Goal: Task Accomplishment & Management: Manage account settings

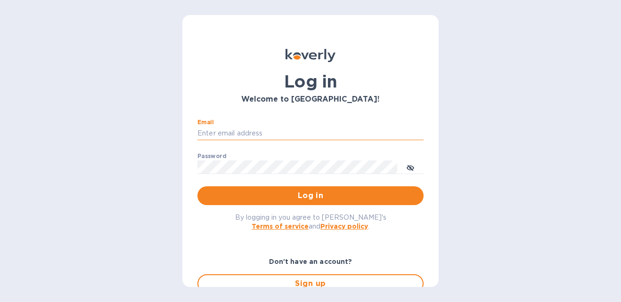
click at [227, 136] on input "Email" at bounding box center [310, 134] width 226 height 14
type input "[EMAIL_ADDRESS][DOMAIN_NAME]"
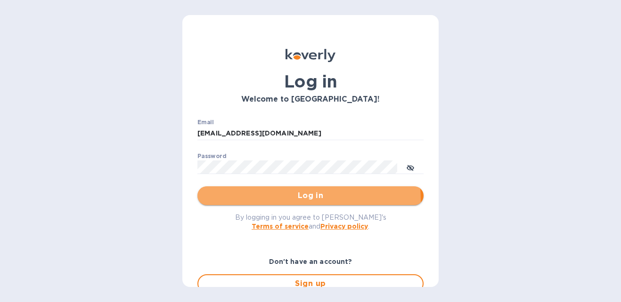
click at [253, 201] on span "Log in" at bounding box center [310, 195] width 211 height 11
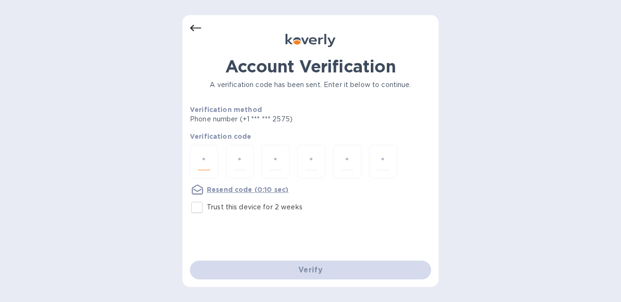
click at [207, 162] on input "number" at bounding box center [204, 161] width 12 height 17
click at [198, 206] on input "Trust this device for 2 weeks" at bounding box center [197, 208] width 20 height 20
checkbox input "true"
click at [204, 159] on input "number" at bounding box center [204, 161] width 12 height 17
type input "2"
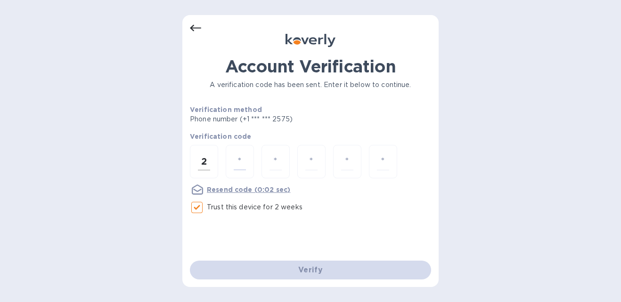
type input "7"
type input "3"
type input "1"
type input "4"
type input "0"
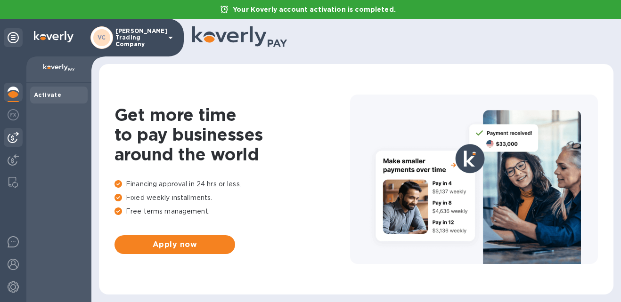
click at [14, 135] on img at bounding box center [13, 137] width 11 height 11
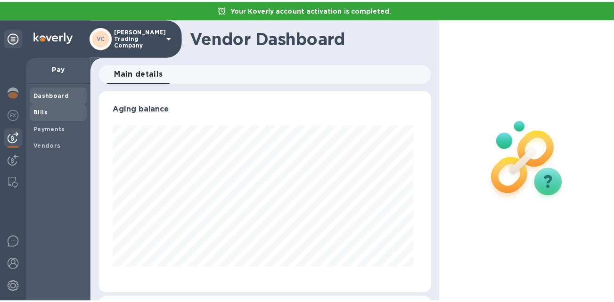
scroll to position [204, 333]
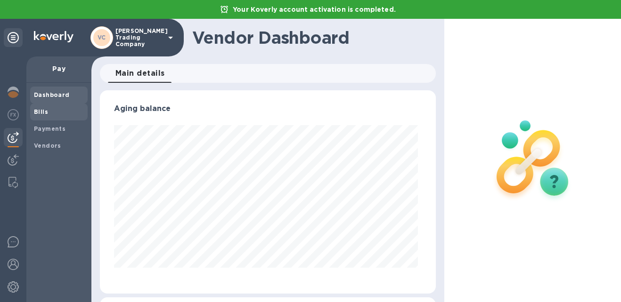
click at [49, 114] on span "Bills" at bounding box center [59, 111] width 50 height 9
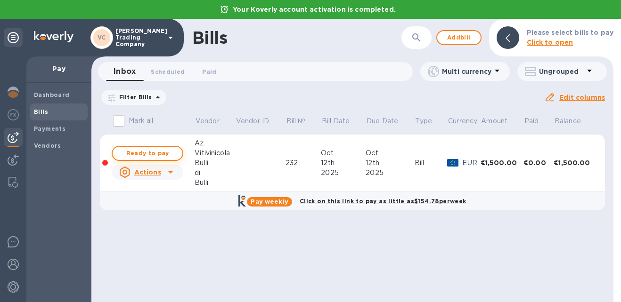
click at [171, 155] on span "Ready to pay" at bounding box center [147, 153] width 55 height 11
checkbox input "true"
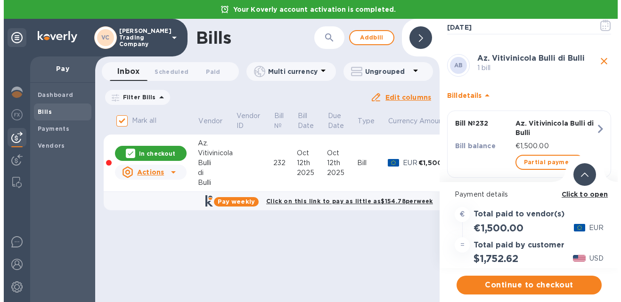
scroll to position [66, 0]
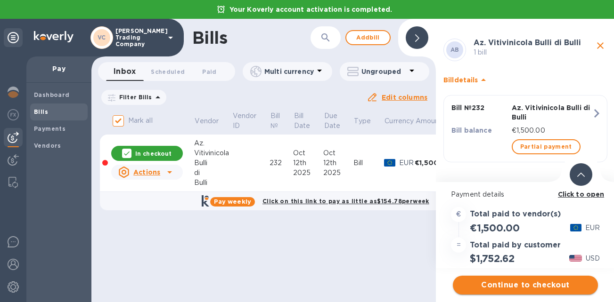
click at [510, 283] on span "Continue to checkout" at bounding box center [525, 285] width 130 height 11
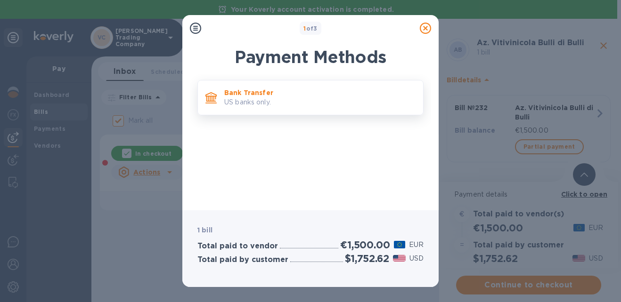
click at [267, 98] on p "US banks only." at bounding box center [319, 103] width 191 height 10
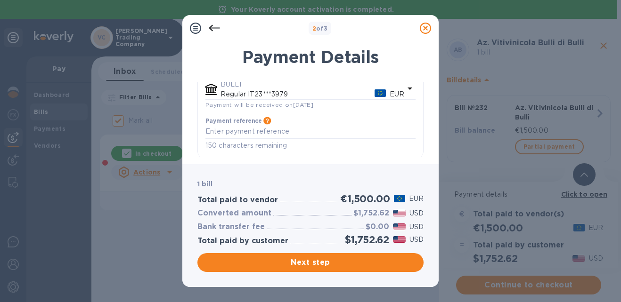
scroll to position [147, 0]
click at [262, 130] on textarea "default-method" at bounding box center [310, 129] width 210 height 8
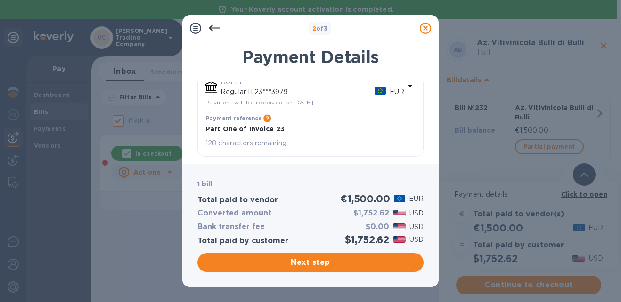
type textarea "Part One of Invoice 231"
click at [325, 267] on span "Next step" at bounding box center [310, 262] width 211 height 11
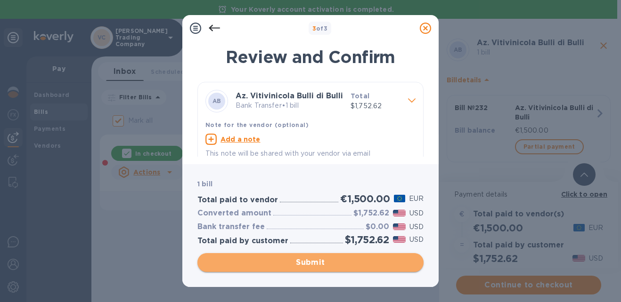
click at [325, 267] on span "Submit" at bounding box center [310, 262] width 211 height 11
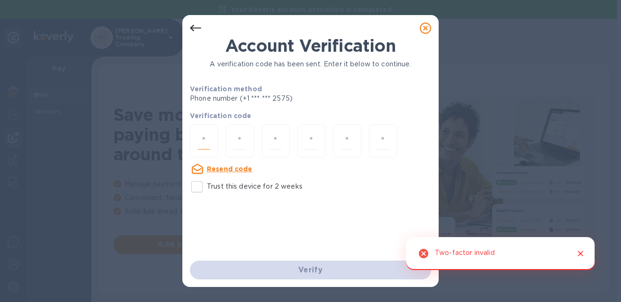
click at [207, 141] on input "number" at bounding box center [204, 140] width 12 height 17
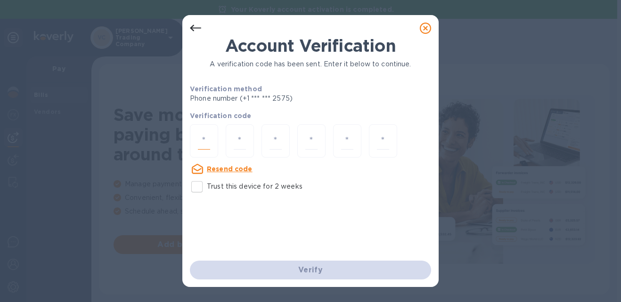
type input "4"
type input "7"
type input "1"
type input "9"
type input "2"
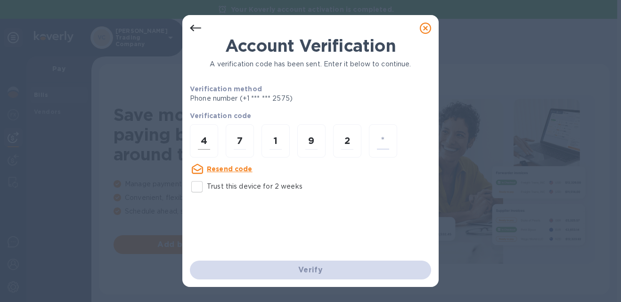
type input "3"
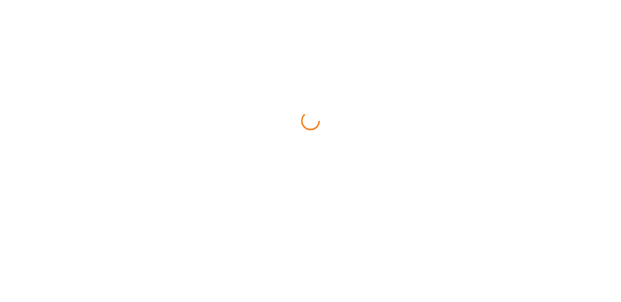
click at [198, 0] on html at bounding box center [310, 0] width 621 height 0
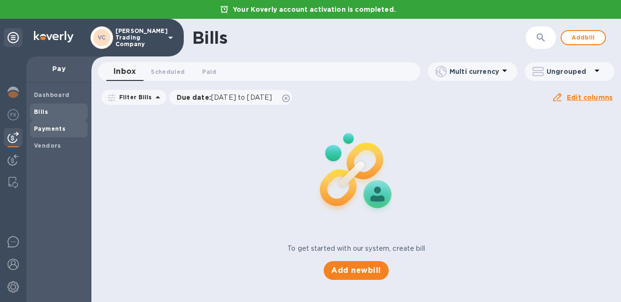
click at [55, 127] on b "Payments" at bounding box center [50, 128] width 32 height 7
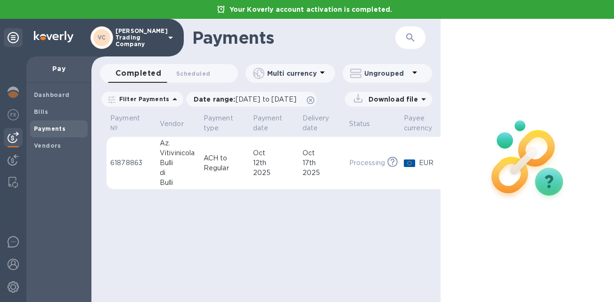
click at [280, 171] on div "2025" at bounding box center [274, 173] width 42 height 10
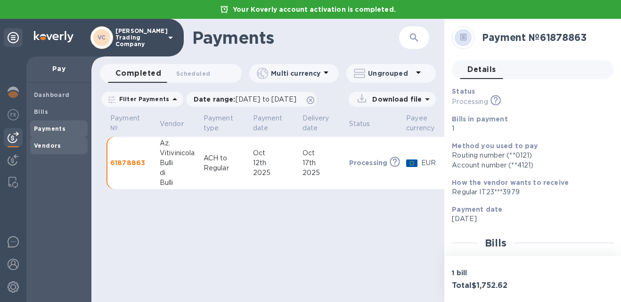
click at [57, 148] on b "Vendors" at bounding box center [47, 145] width 27 height 7
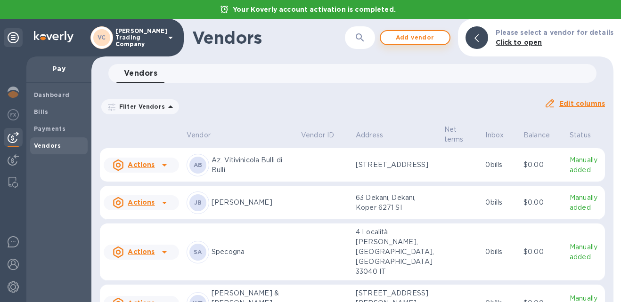
click at [408, 42] on span "Add vendor" at bounding box center [415, 37] width 54 height 11
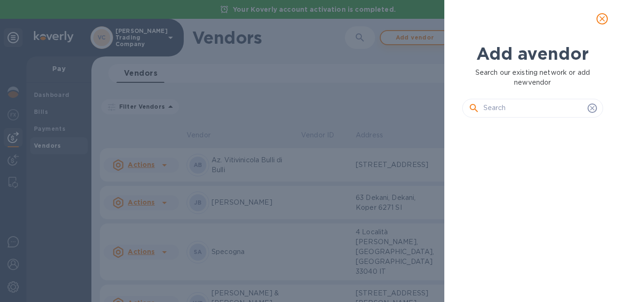
scroll to position [145, 145]
click at [506, 109] on input "text" at bounding box center [533, 108] width 100 height 14
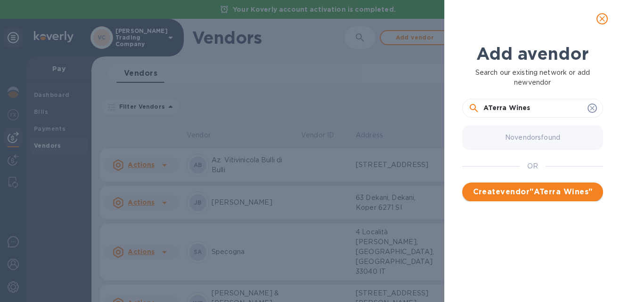
type input "ATerra Wines"
click at [525, 188] on span "Create vendor " ATerra Wines "" at bounding box center [533, 192] width 126 height 11
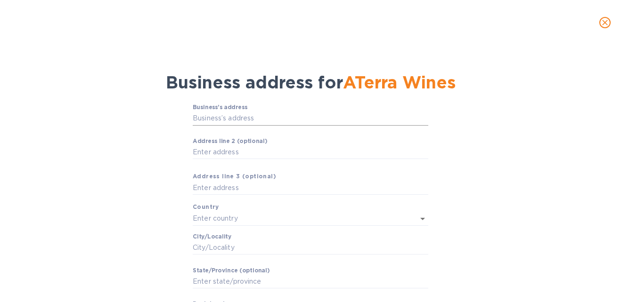
click at [260, 122] on input "Business’s аddress" at bounding box center [311, 119] width 236 height 14
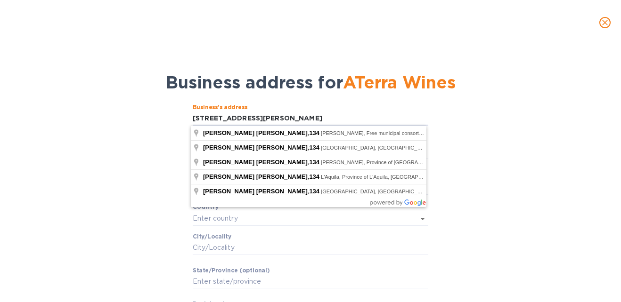
type input "[STREET_ADDRESS][PERSON_NAME]"
click at [136, 141] on div "Business’s аddress Corso [PERSON_NAME] 134 ​ Аddress line 2 (optional) ​ Аddres…" at bounding box center [310, 228] width 596 height 261
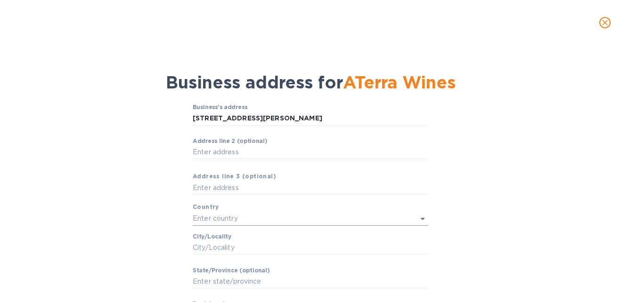
click at [220, 217] on input "text" at bounding box center [297, 219] width 209 height 14
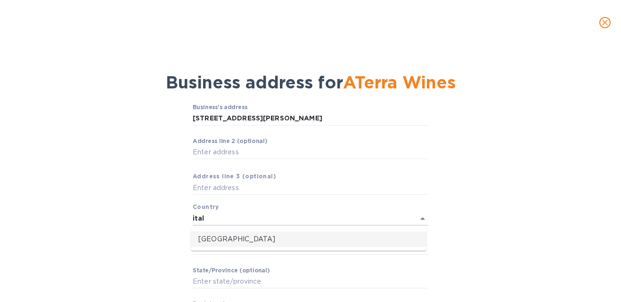
click at [215, 241] on p "[GEOGRAPHIC_DATA]" at bounding box center [308, 240] width 220 height 10
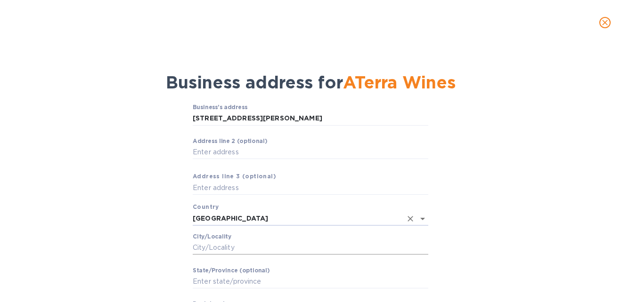
type input "[GEOGRAPHIC_DATA]"
click at [207, 246] on input "Сity/Locаlity" at bounding box center [311, 246] width 236 height 14
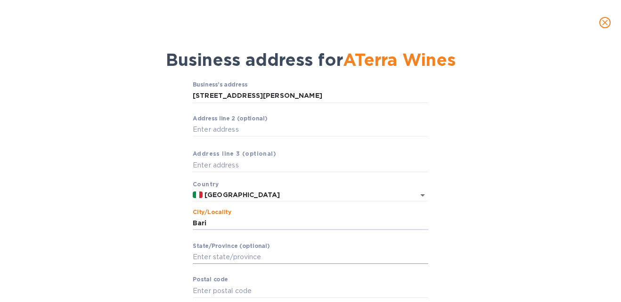
type input "Bari"
click at [209, 258] on input "Stаte/Province (optional)" at bounding box center [311, 258] width 236 height 14
type input "BA"
click at [159, 258] on div "Business’s аddress Corso [PERSON_NAME] 134 ​ Аddress line 2 (optional) ​ Аddres…" at bounding box center [310, 205] width 596 height 259
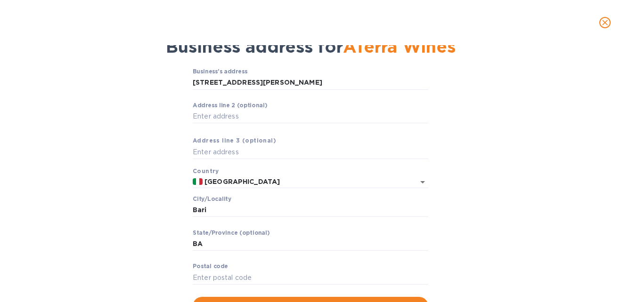
scroll to position [36, 0]
click at [212, 274] on input "Pоstal cоde" at bounding box center [311, 277] width 236 height 14
type input "70128"
click at [143, 224] on div "Business’s аddress Corso [PERSON_NAME] 134 ​ Аddress line 2 (optional) ​ Аddres…" at bounding box center [310, 191] width 596 height 259
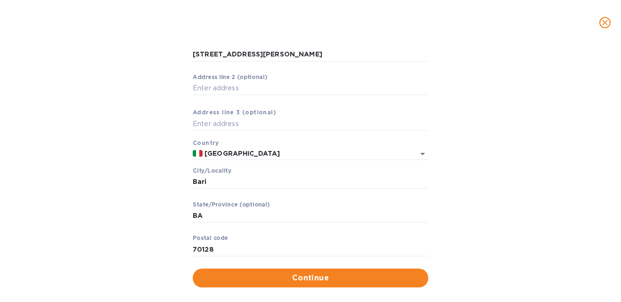
scroll to position [65, 0]
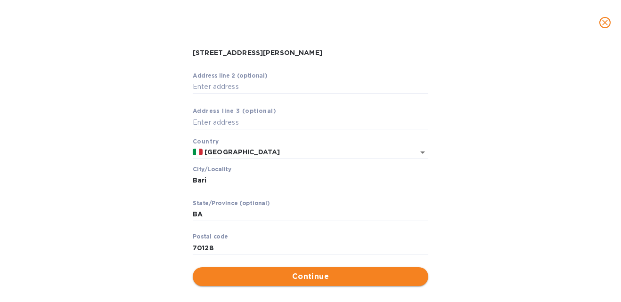
click at [267, 281] on span "Continue" at bounding box center [310, 276] width 220 height 11
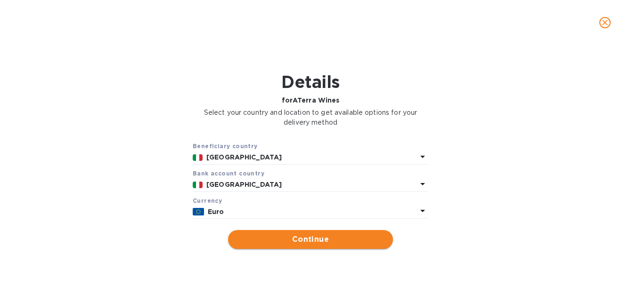
click at [276, 243] on span "Continue" at bounding box center [311, 239] width 150 height 11
type input "ATerra Wines"
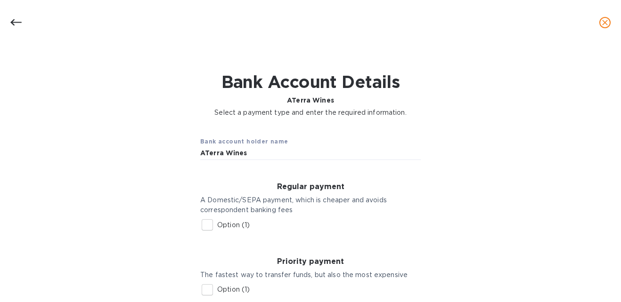
scroll to position [43, 0]
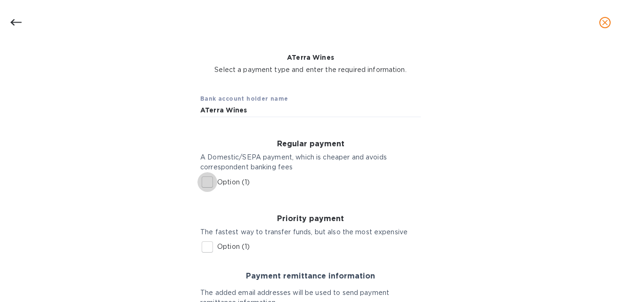
click at [209, 180] on input "Option (1)" at bounding box center [207, 182] width 20 height 20
checkbox input "true"
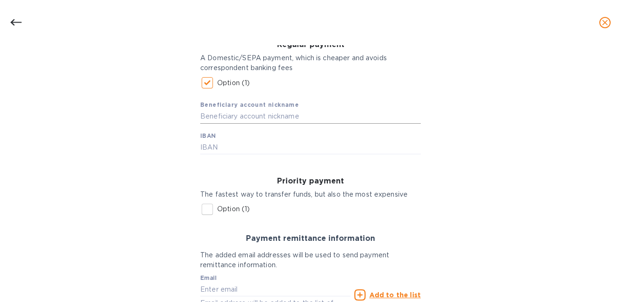
scroll to position [143, 0]
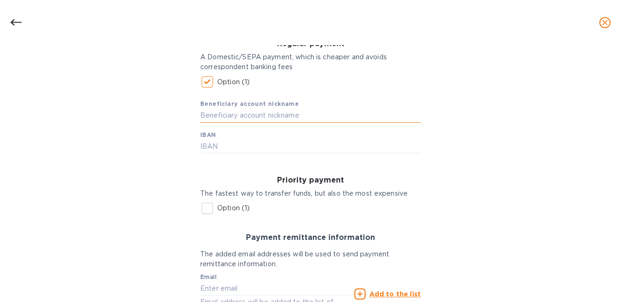
click at [234, 116] on input "text" at bounding box center [310, 116] width 220 height 14
type input "ATerra Wines"
click at [220, 147] on input "text" at bounding box center [310, 146] width 220 height 14
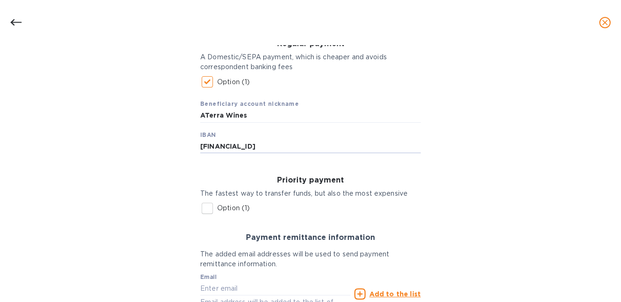
type input "[FINANCIAL_ID]"
click at [149, 209] on div "Bank account holder name ATerra Wines Regular payment A Domestic/SEPA payment, …" at bounding box center [310, 178] width 596 height 396
click at [168, 206] on div "Bank account holder name ATerra Wines Regular payment A Domestic/SEPA payment, …" at bounding box center [310, 178] width 596 height 396
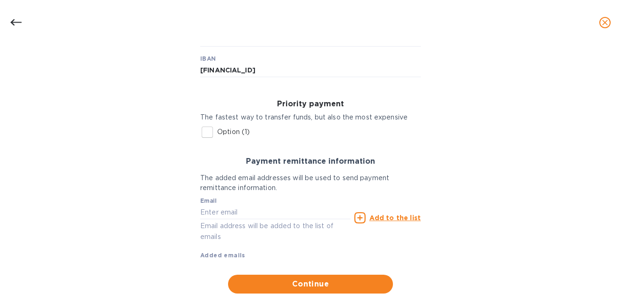
scroll to position [221, 0]
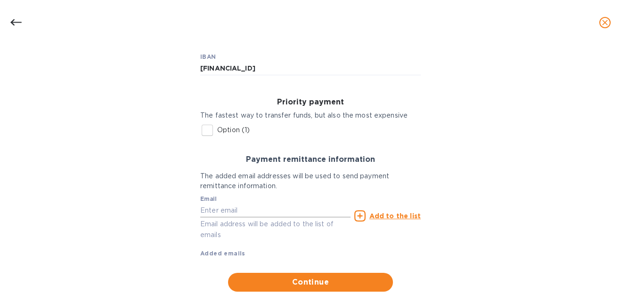
click at [229, 207] on input "text" at bounding box center [275, 211] width 150 height 14
type input "[EMAIL_ADDRESS][DOMAIN_NAME]"
click at [395, 216] on u "Add to the list" at bounding box center [394, 216] width 51 height 8
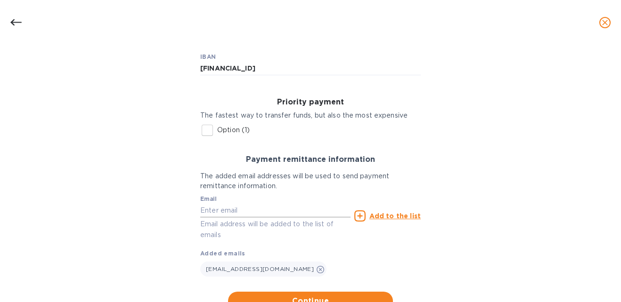
click at [218, 208] on input "text" at bounding box center [275, 211] width 150 height 14
type input "[EMAIL_ADDRESS][DOMAIN_NAME]"
click at [376, 220] on u "Add to the list" at bounding box center [394, 216] width 51 height 8
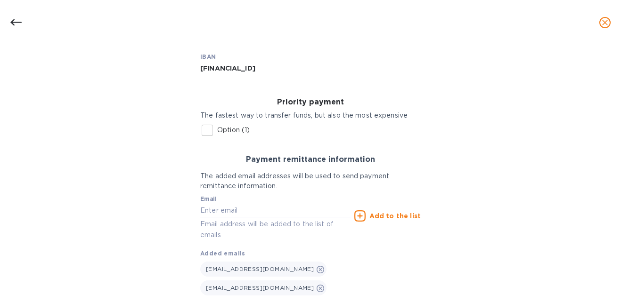
click at [162, 221] on div "Bank account holder name ATerra Wines Regular payment A Domestic/SEPA payment, …" at bounding box center [310, 119] width 596 height 434
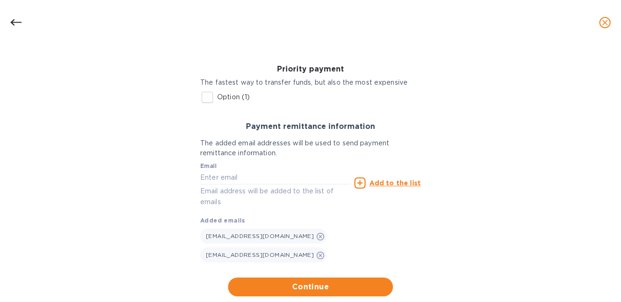
scroll to position [255, 0]
click at [283, 281] on span "Continue" at bounding box center [311, 286] width 150 height 11
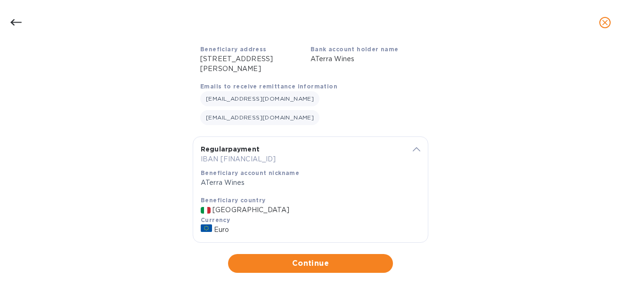
scroll to position [82, 0]
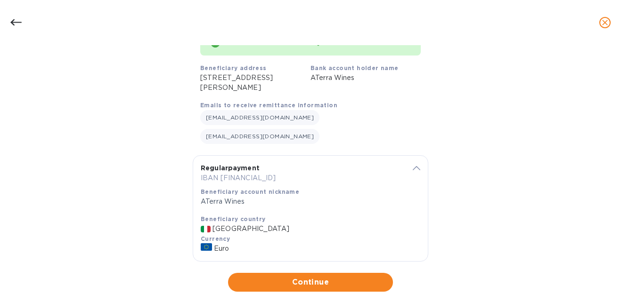
click at [283, 277] on span "Continue" at bounding box center [311, 282] width 150 height 11
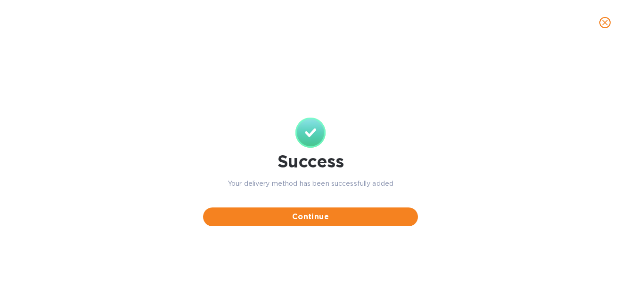
scroll to position [0, 0]
click at [308, 221] on span "Continue" at bounding box center [311, 217] width 200 height 11
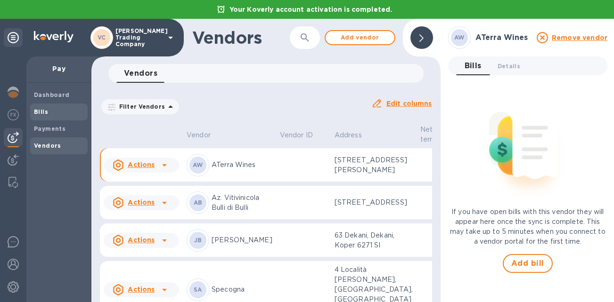
click at [52, 110] on span "Bills" at bounding box center [59, 111] width 50 height 9
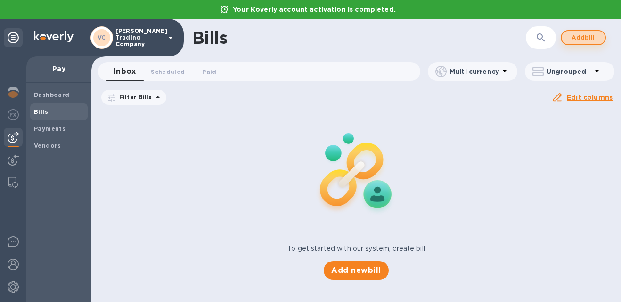
click at [582, 43] on span "Add bill" at bounding box center [583, 37] width 28 height 11
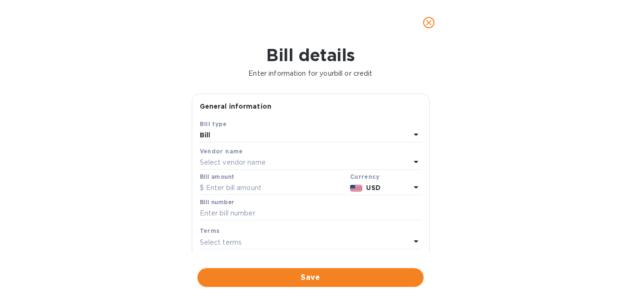
click at [243, 156] on div "Select vendor name" at bounding box center [305, 162] width 211 height 13
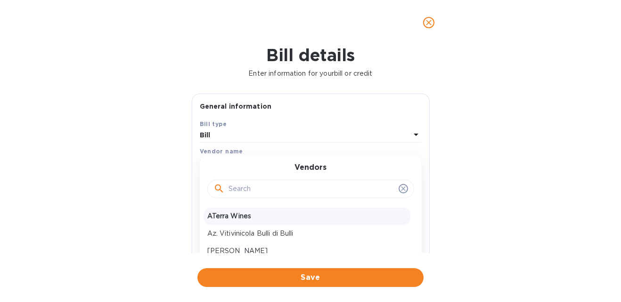
click at [234, 213] on p "ATerra Wines" at bounding box center [306, 217] width 199 height 10
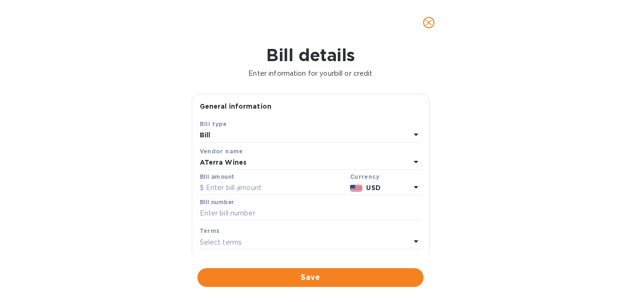
click at [386, 182] on div "USD" at bounding box center [388, 188] width 48 height 14
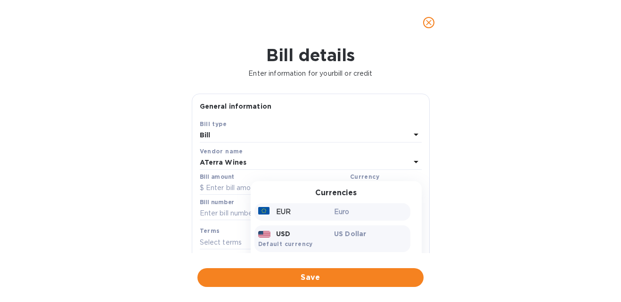
click at [287, 208] on div "EUR" at bounding box center [294, 212] width 76 height 14
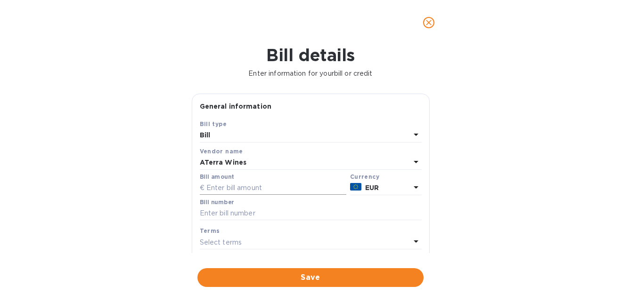
click at [237, 186] on input "text" at bounding box center [273, 188] width 147 height 14
type input "3"
type input "2,394"
click at [220, 215] on input "text" at bounding box center [311, 214] width 222 height 14
type input "22/2025"
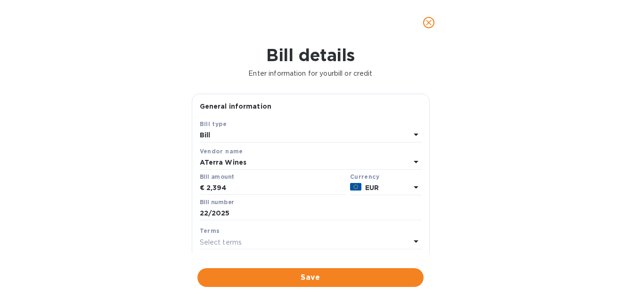
click at [224, 242] on p "Select terms" at bounding box center [221, 243] width 42 height 10
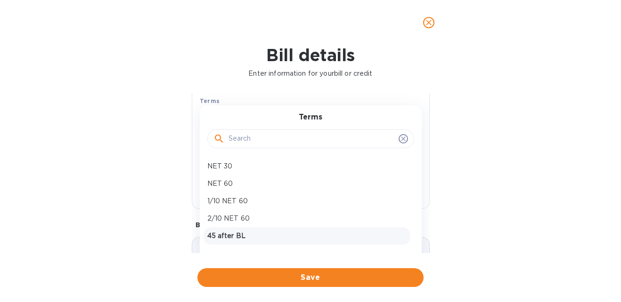
scroll to position [14, 0]
click at [225, 239] on p "Create new" at bounding box center [306, 240] width 199 height 10
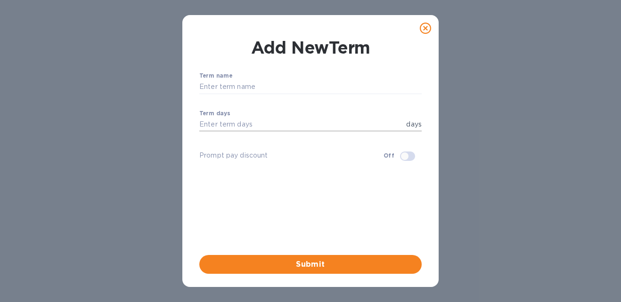
click at [242, 122] on input "number" at bounding box center [300, 125] width 203 height 14
type input "0"
click at [226, 94] on input "text" at bounding box center [310, 87] width 222 height 14
type input "Prepay"
click at [321, 263] on span "Submit" at bounding box center [310, 264] width 207 height 11
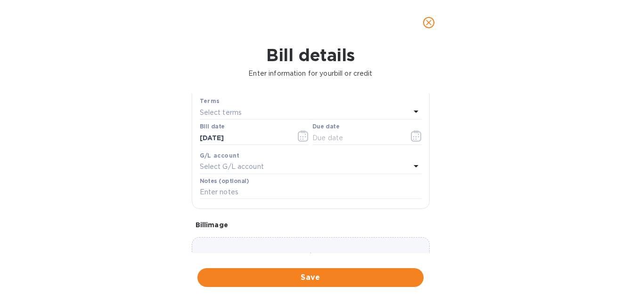
type input "[DATE]"
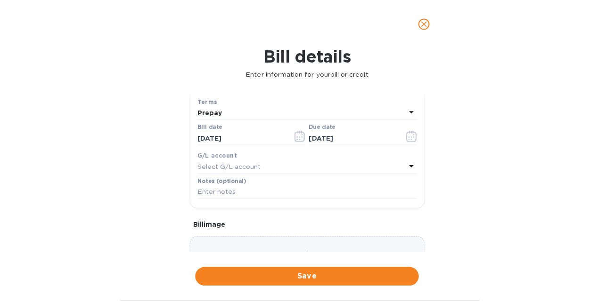
scroll to position [142, 0]
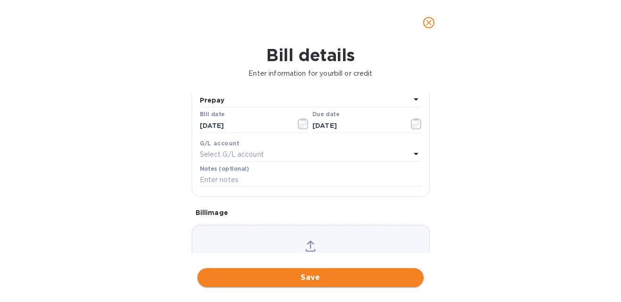
click at [293, 277] on span "Save" at bounding box center [310, 277] width 211 height 11
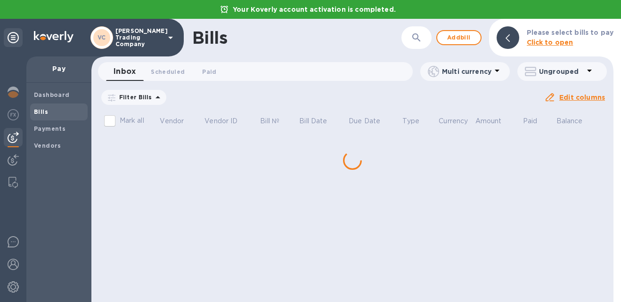
click at [163, 145] on div "Bills ​ Add bill Please select bills to pay Click to open Inbox 0 Scheduled 0 P…" at bounding box center [352, 161] width 522 height 284
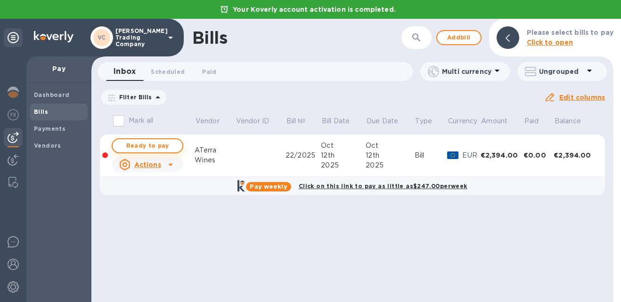
click at [171, 143] on span "Ready to pay" at bounding box center [147, 145] width 55 height 11
checkbox input "true"
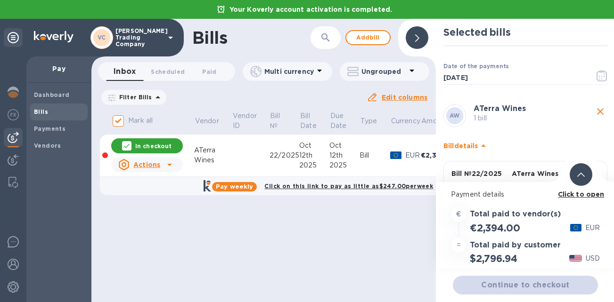
scroll to position [7, 0]
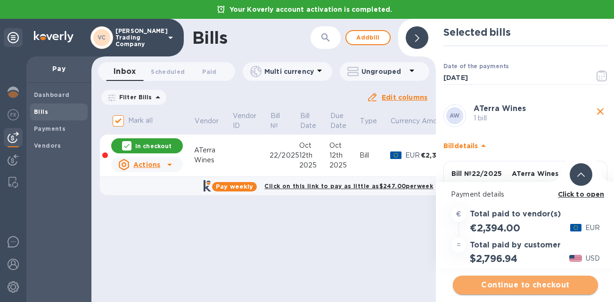
click at [495, 280] on span "Continue to checkout" at bounding box center [525, 285] width 130 height 11
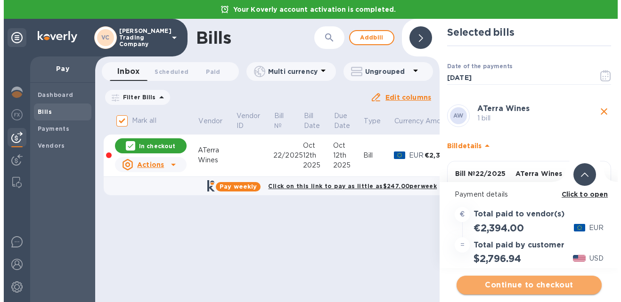
scroll to position [0, 0]
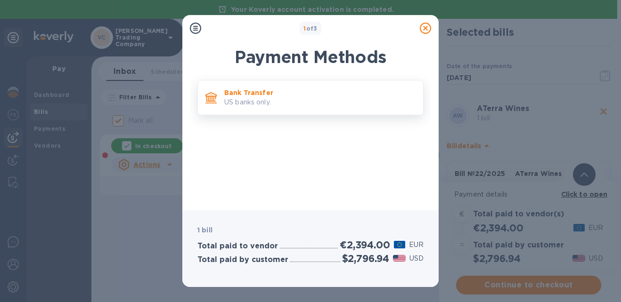
click at [277, 88] on p "Bank Transfer" at bounding box center [319, 92] width 191 height 9
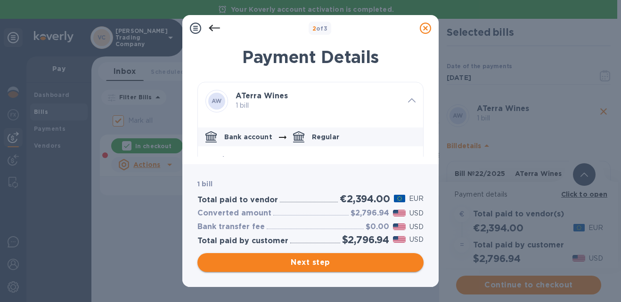
click at [300, 263] on span "Next step" at bounding box center [310, 262] width 211 height 11
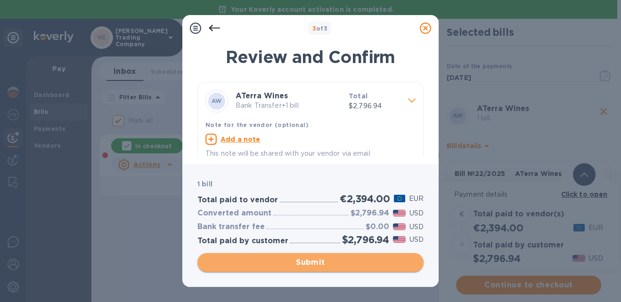
click at [309, 265] on span "Submit" at bounding box center [310, 262] width 211 height 11
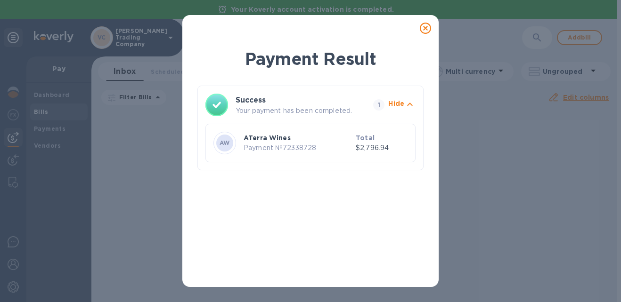
click at [425, 24] on icon at bounding box center [425, 28] width 11 height 11
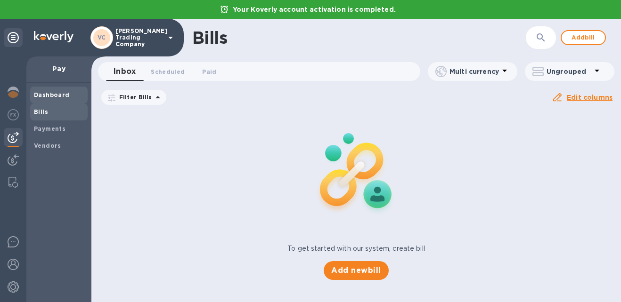
click at [52, 98] on b "Dashboard" at bounding box center [52, 94] width 36 height 7
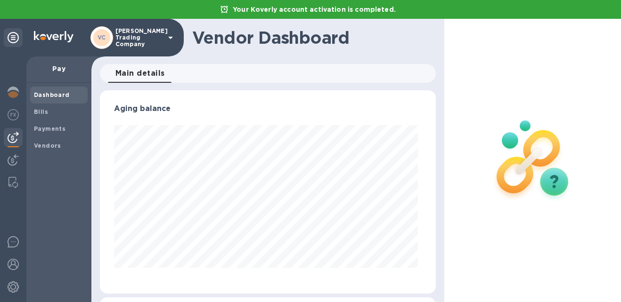
scroll to position [204, 333]
click at [16, 283] on img at bounding box center [13, 287] width 11 height 11
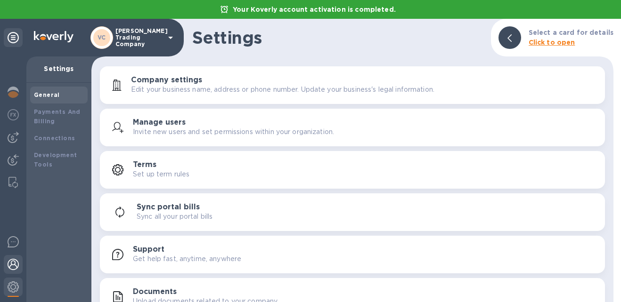
click at [13, 264] on img at bounding box center [13, 264] width 11 height 11
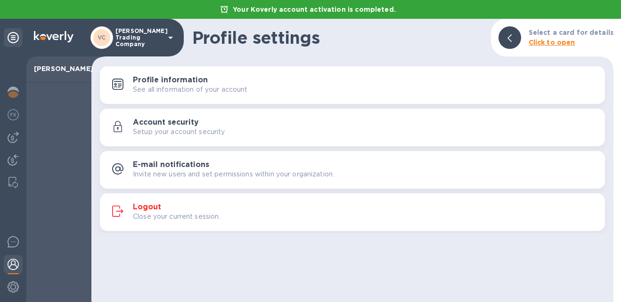
click at [174, 212] on p "Close your current session." at bounding box center [177, 217] width 88 height 10
